Goal: Use online tool/utility: Utilize a website feature to perform a specific function

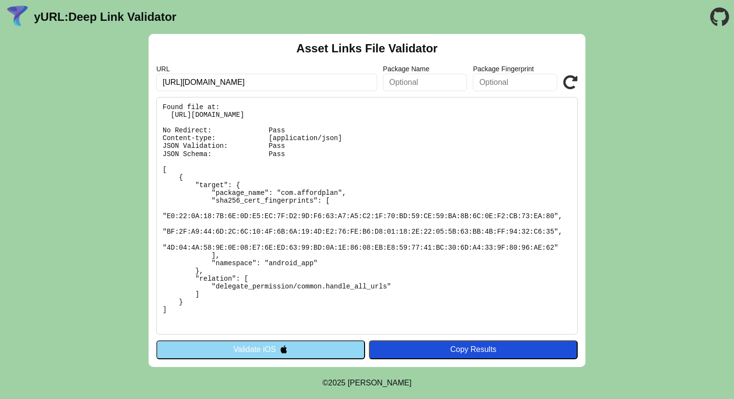
drag, startPoint x: 271, startPoint y: 83, endPoint x: 345, endPoint y: 83, distance: 73.7
click at [345, 83] on input "[URL][DOMAIN_NAME]" at bounding box center [266, 82] width 221 height 17
type input "[URL][DOMAIN_NAME]"
click button "Validate" at bounding box center [0, 0] width 0 height 0
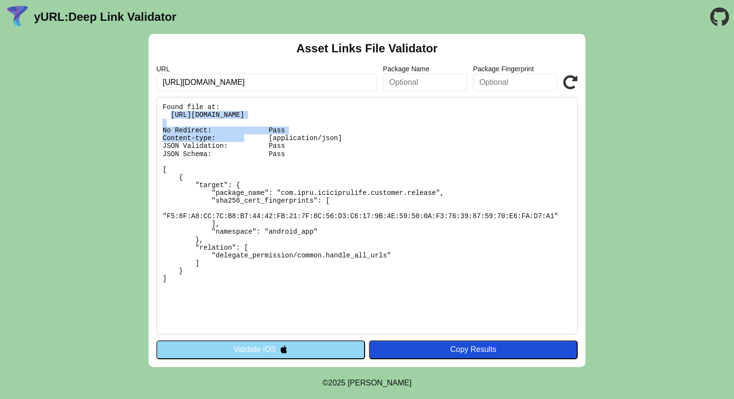
drag, startPoint x: 416, startPoint y: 114, endPoint x: 171, endPoint y: 115, distance: 245.0
click at [171, 115] on pre "Found file at: [URL][DOMAIN_NAME] No Redirect: Pass Content-type: [application/…" at bounding box center [366, 216] width 421 height 238
copy pre "[URL][DOMAIN_NAME]"
